Goal: Task Accomplishment & Management: Contribute content

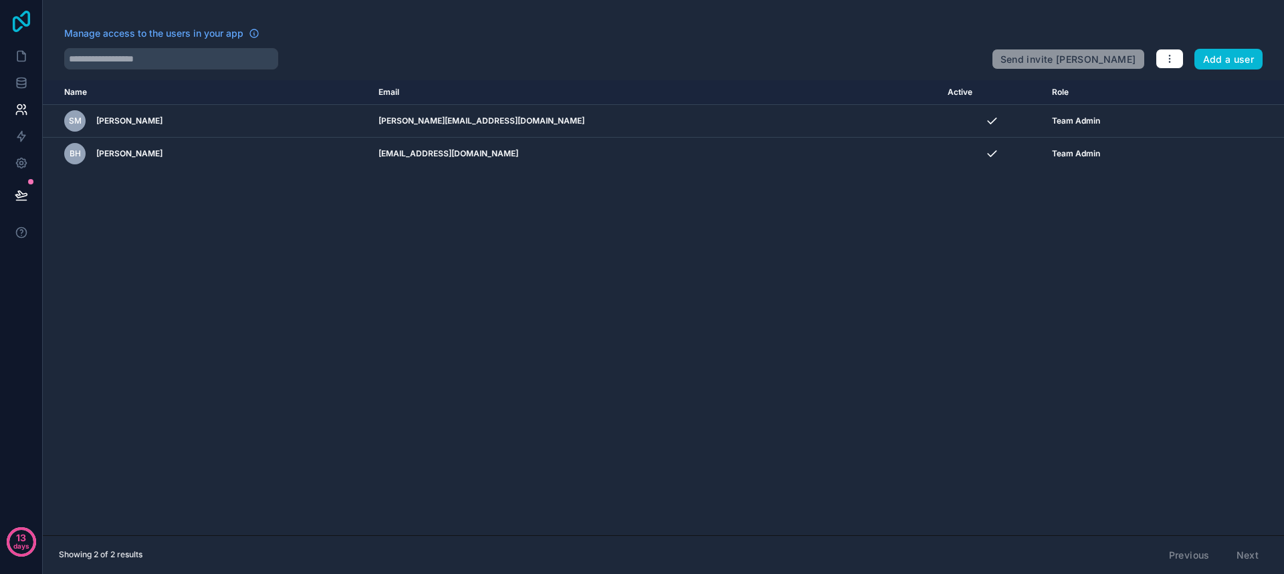
click at [27, 24] on icon at bounding box center [21, 21] width 17 height 21
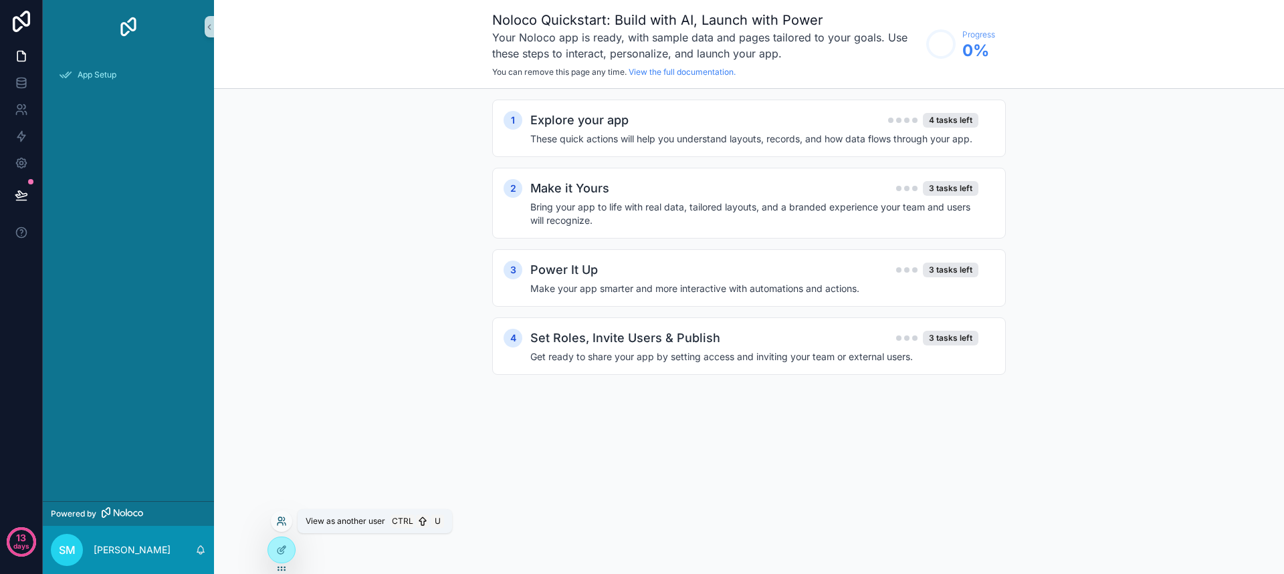
click at [283, 524] on icon at bounding box center [280, 524] width 5 height 3
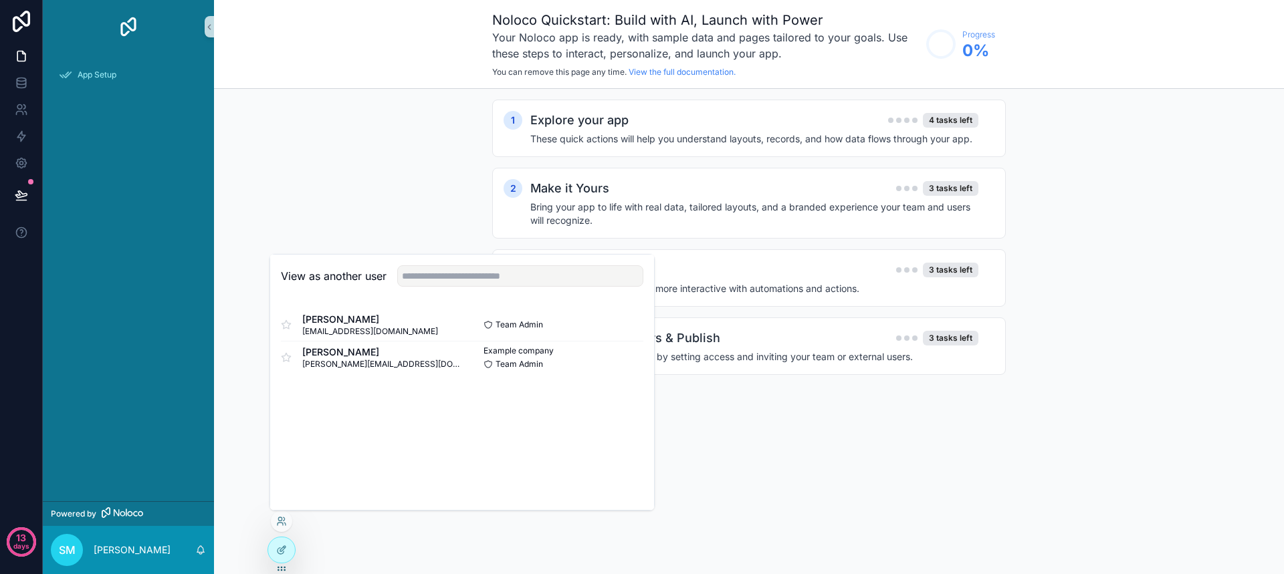
click at [865, 455] on div "Noloco Quickstart: Build with AI, Launch with Power Your Noloco app is ready, w…" at bounding box center [749, 287] width 1070 height 574
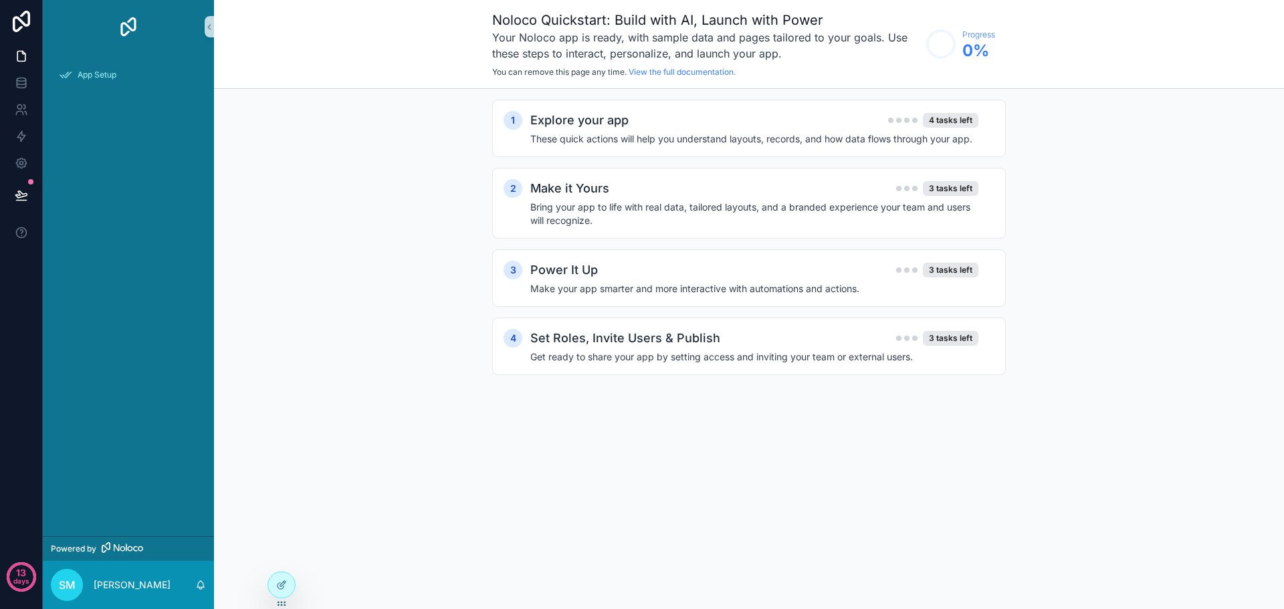
click at [1216, 152] on div "1 Explore your app 4 tasks left These quick actions will help you understand la…" at bounding box center [749, 251] width 1070 height 324
click at [27, 27] on icon at bounding box center [21, 21] width 27 height 21
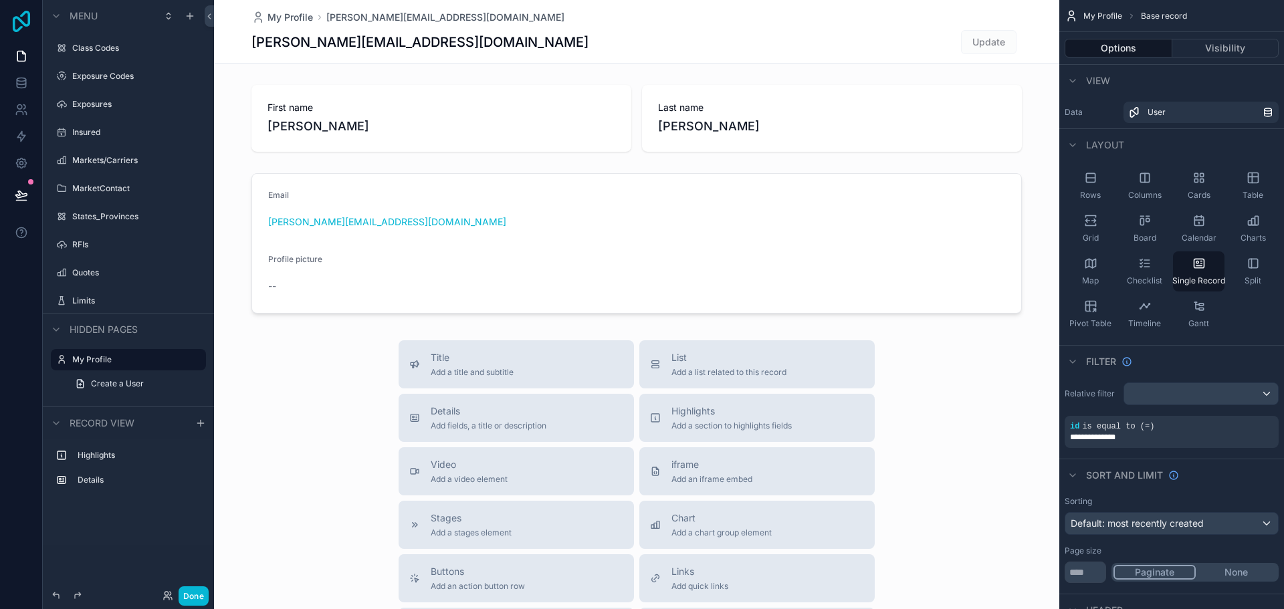
click at [22, 21] on icon at bounding box center [21, 21] width 17 height 21
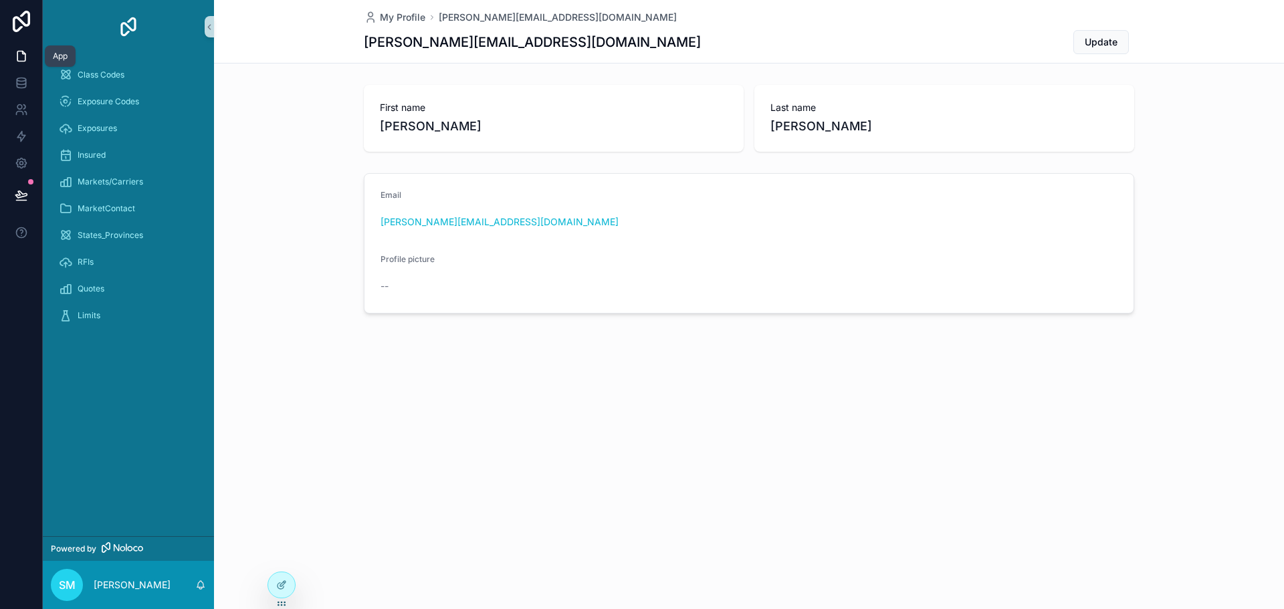
click at [19, 61] on icon at bounding box center [21, 56] width 8 height 10
click at [108, 181] on span "Markets/Carriers" at bounding box center [111, 182] width 66 height 11
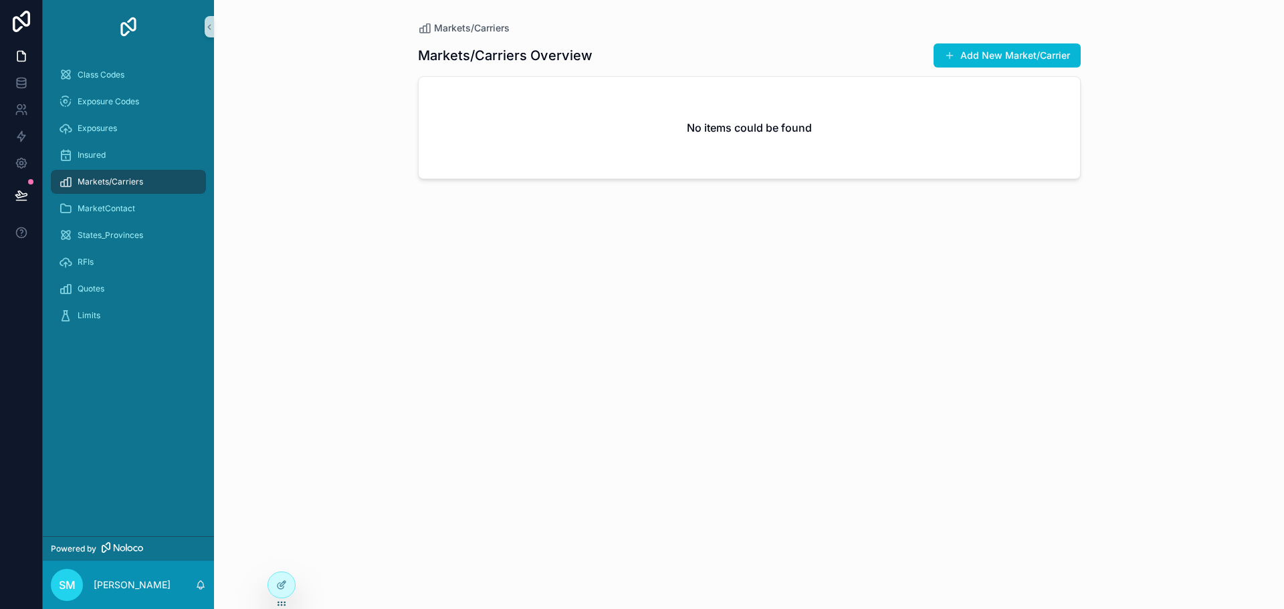
click at [1023, 51] on button "Add New Market/Carrier" at bounding box center [1006, 55] width 147 height 24
